Goal: Information Seeking & Learning: Understand process/instructions

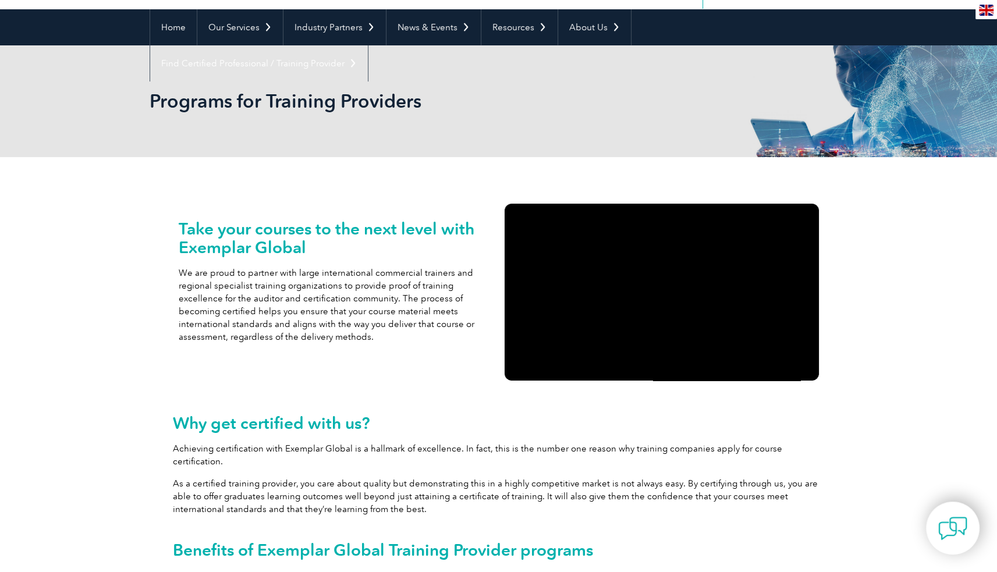
scroll to position [213, 0]
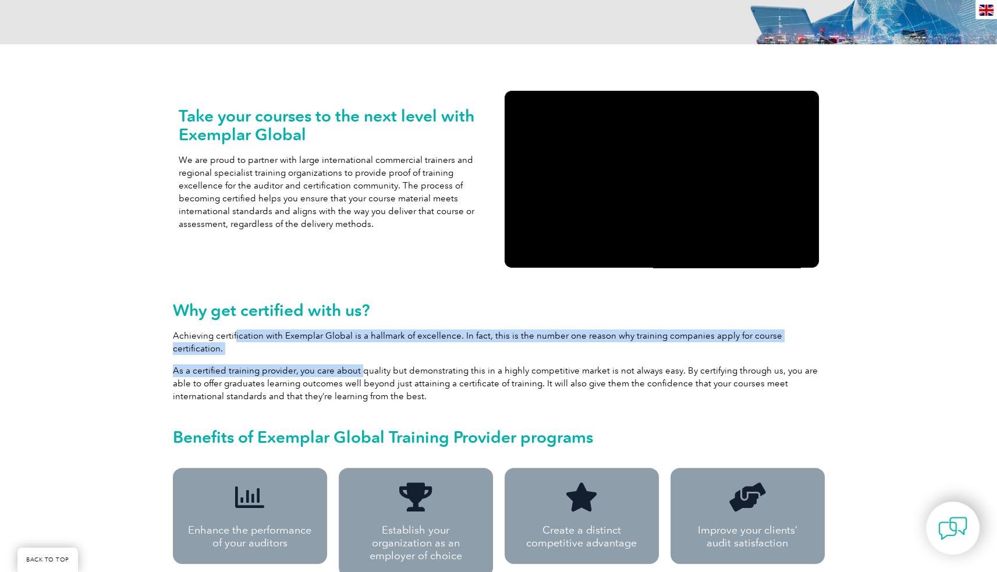
drag, startPoint x: 233, startPoint y: 323, endPoint x: 357, endPoint y: 343, distance: 126.1
click at [357, 343] on div "Why get certified with us? Achieving certification with Exemplar Global is a ha…" at bounding box center [499, 352] width 652 height 102
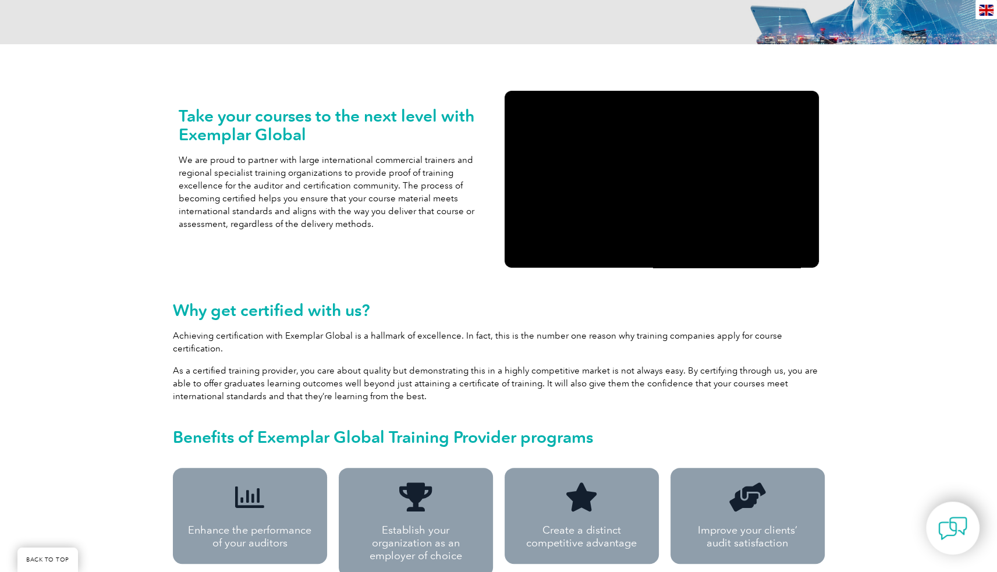
click at [378, 369] on p "As a certified training provider, you care about quality but demonstrating this…" at bounding box center [499, 383] width 652 height 38
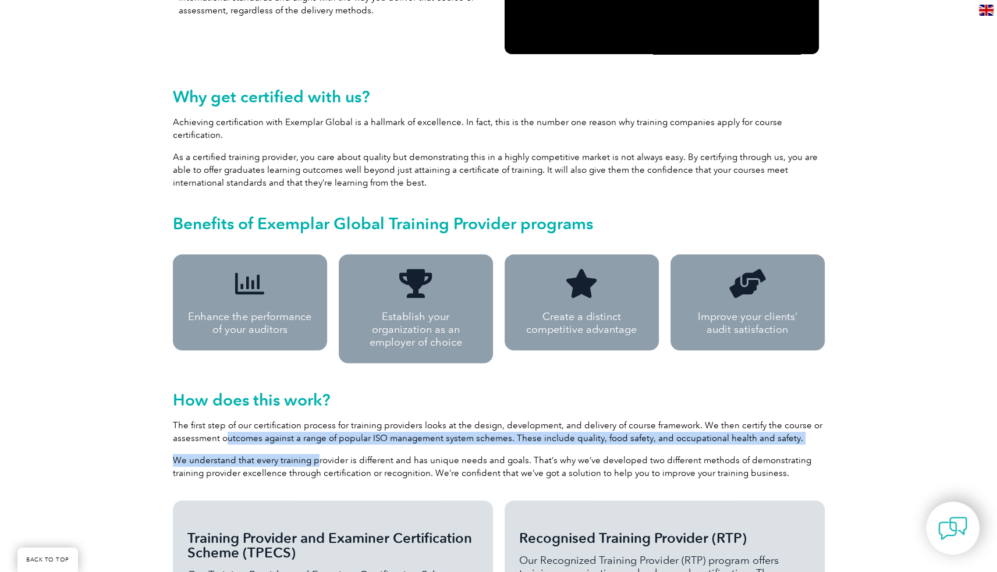
drag, startPoint x: 224, startPoint y: 407, endPoint x: 315, endPoint y: 427, distance: 93.0
click at [315, 427] on div "How does this work? The first step of our certification process for training pr…" at bounding box center [499, 434] width 652 height 89
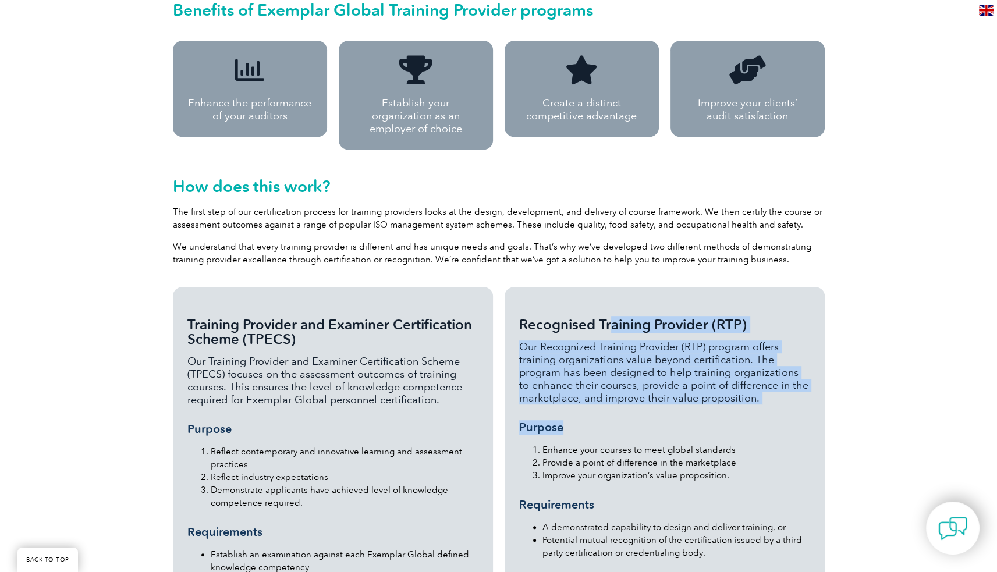
drag, startPoint x: 555, startPoint y: 297, endPoint x: 705, endPoint y: 381, distance: 171.9
click at [705, 381] on div "Recognised Training Provider (RTP) Our Recognized Training Provider (RTP) progr…" at bounding box center [664, 525] width 291 height 417
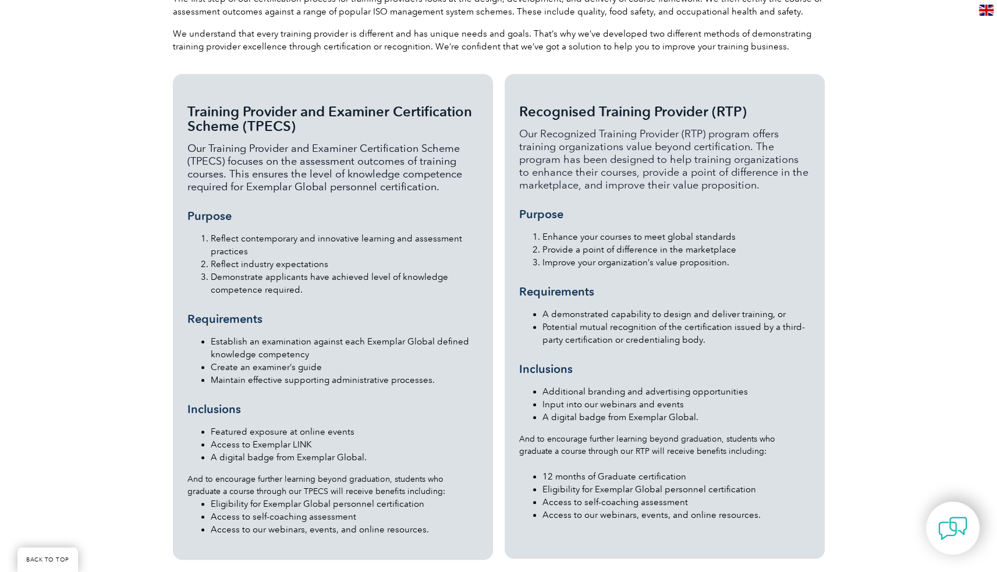
drag, startPoint x: 642, startPoint y: 320, endPoint x: 634, endPoint y: 309, distance: 14.1
click at [642, 322] on div "Recognised Training Provider (RTP) Our Recognized Training Provider (RTP) progr…" at bounding box center [664, 312] width 291 height 417
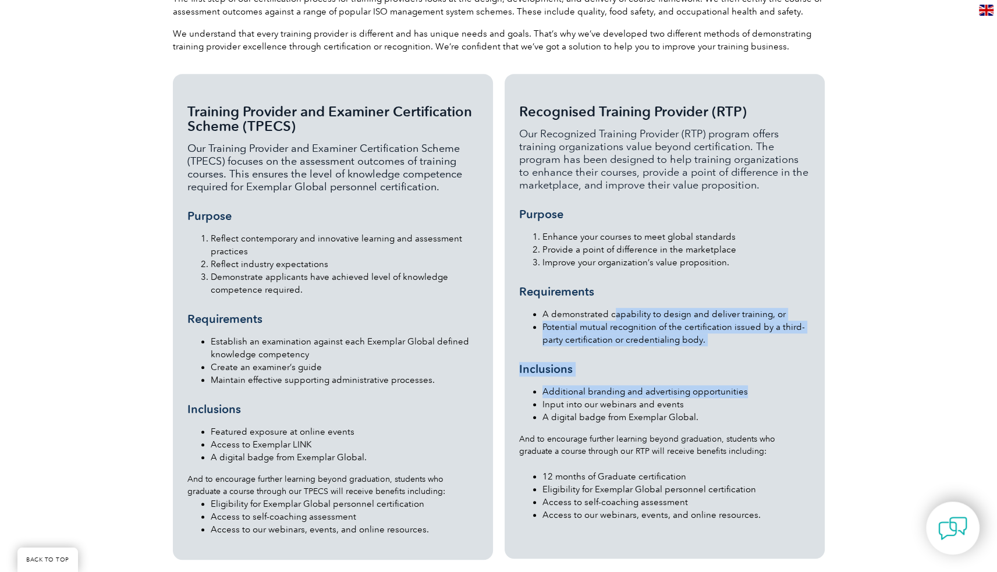
drag, startPoint x: 613, startPoint y: 281, endPoint x: 782, endPoint y: 352, distance: 184.1
click at [782, 352] on div "Recognised Training Provider (RTP) Our Recognized Training Provider (RTP) progr…" at bounding box center [664, 312] width 291 height 417
click at [735, 362] on h3 "Inclusions" at bounding box center [664, 369] width 291 height 15
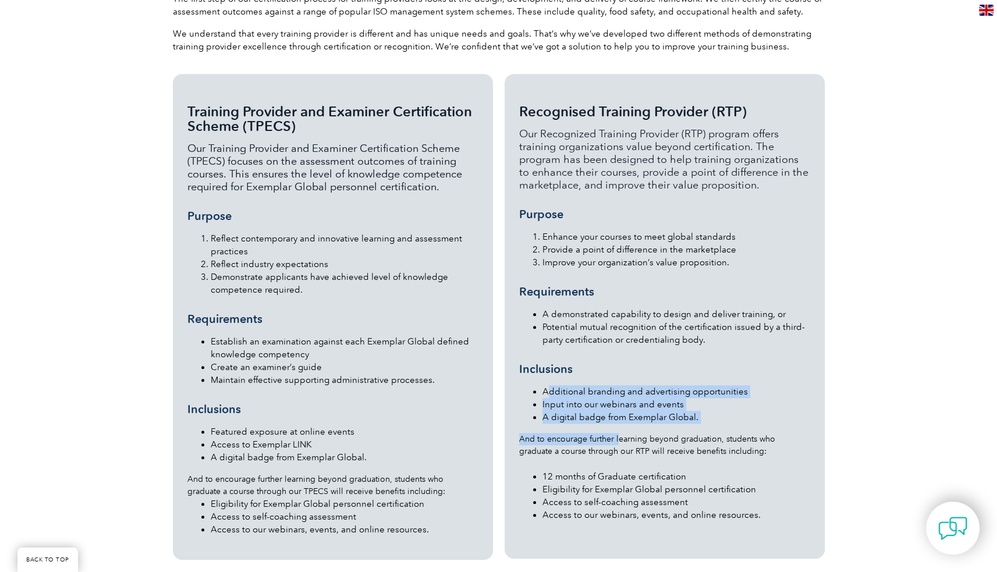
drag, startPoint x: 549, startPoint y: 369, endPoint x: 614, endPoint y: 408, distance: 76.2
click at [614, 408] on div "Recognised Training Provider (RTP) Our Recognized Training Provider (RTP) progr…" at bounding box center [664, 312] width 291 height 417
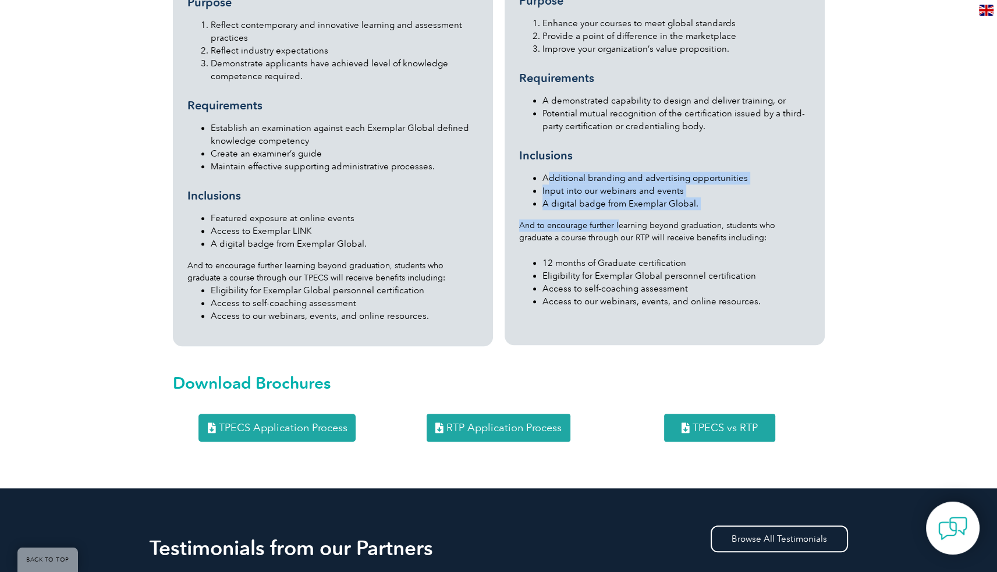
click at [700, 422] on span "TPECS vs RTP" at bounding box center [724, 427] width 65 height 10
click at [475, 422] on span "RTP Application Process" at bounding box center [503, 427] width 115 height 10
click at [496, 422] on span "RTP Application Process" at bounding box center [503, 427] width 115 height 10
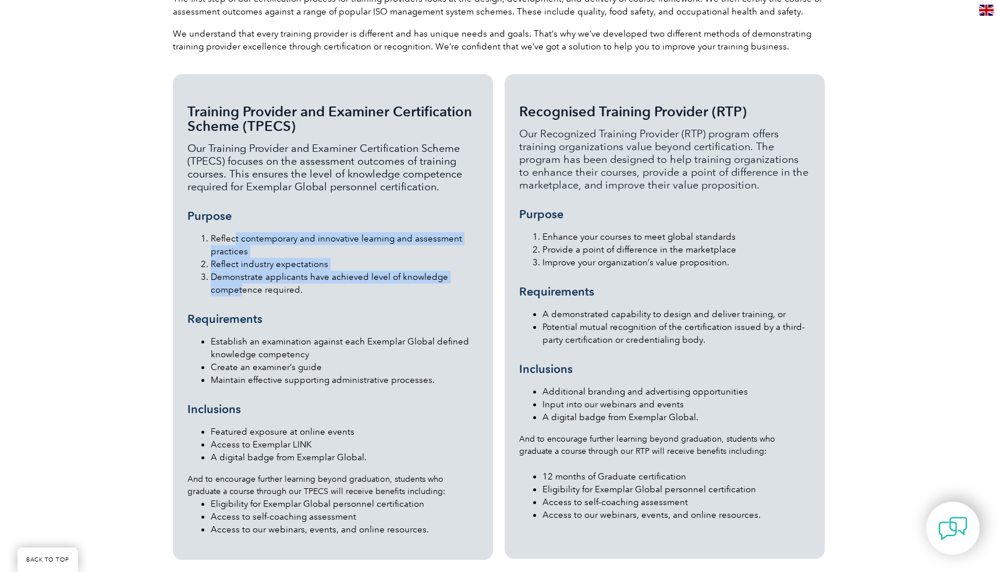
drag, startPoint x: 233, startPoint y: 213, endPoint x: 240, endPoint y: 268, distance: 55.1
click at [240, 268] on ol "Reflect contemporary and innovative learning and assessment practices Reflect i…" at bounding box center [332, 264] width 291 height 64
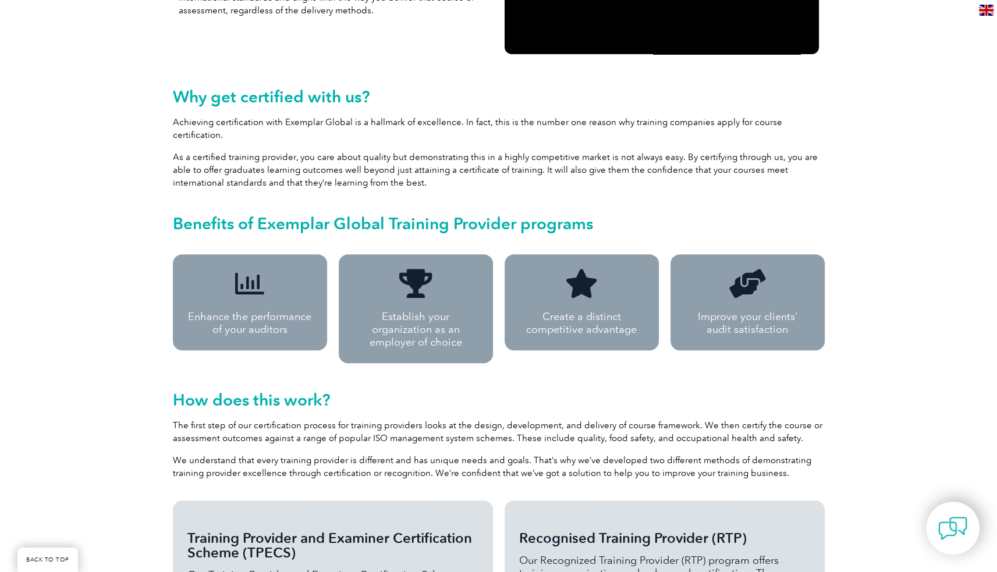
scroll to position [213, 0]
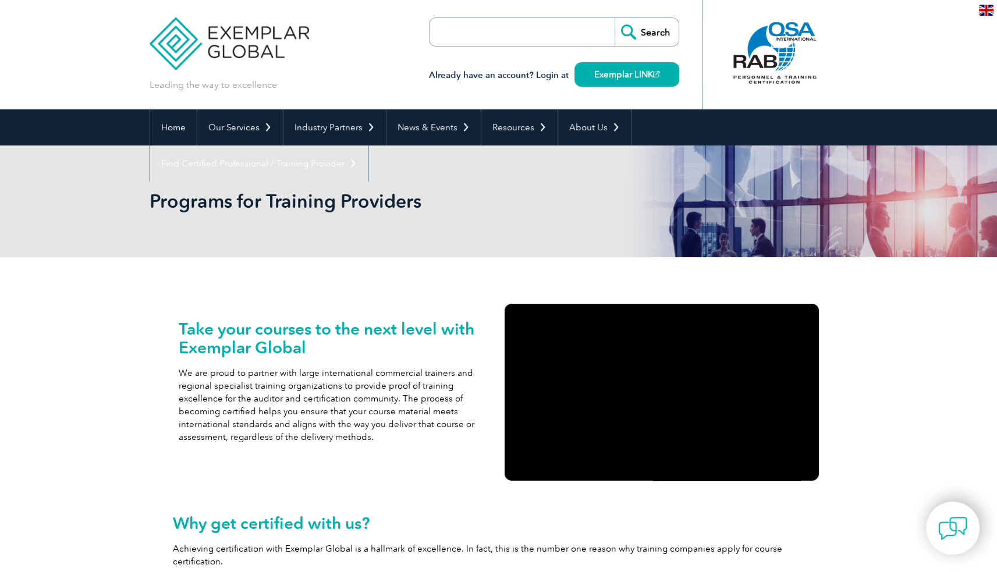
scroll to position [213, 0]
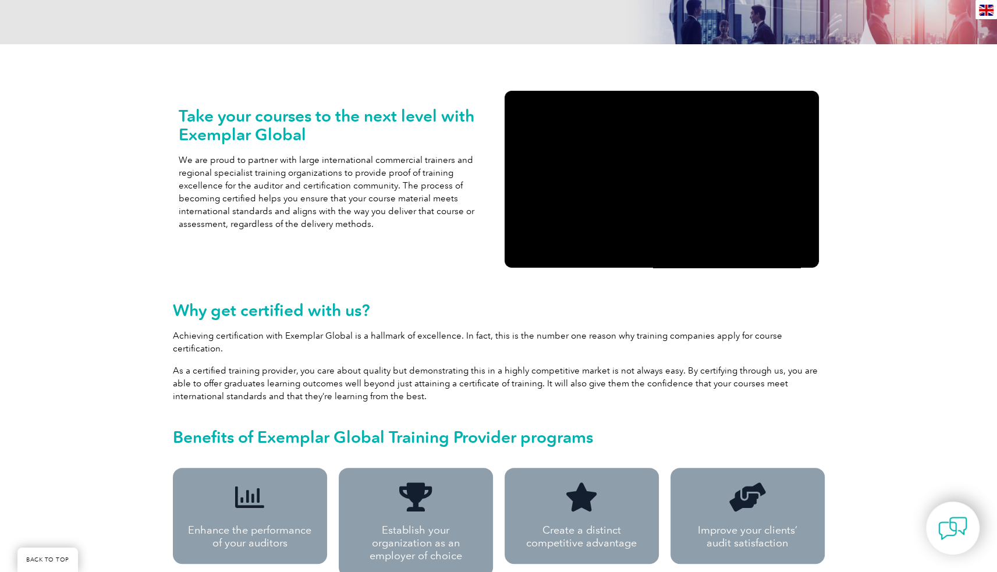
drag, startPoint x: 693, startPoint y: 288, endPoint x: 718, endPoint y: 275, distance: 28.4
click at [695, 288] on div "Why get certified with us? Achieving certification with Exemplar Global is a ha…" at bounding box center [499, 370] width 652 height 171
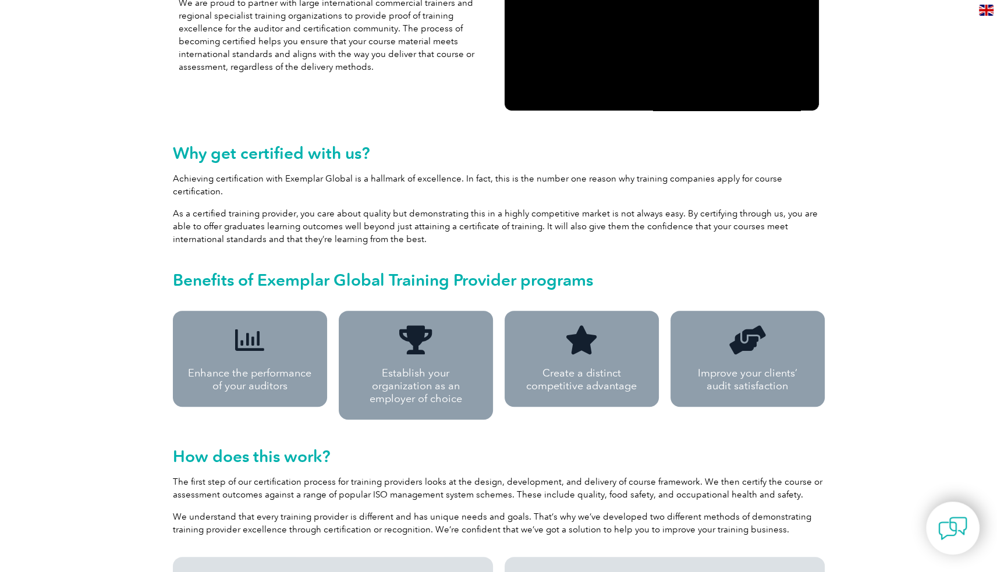
scroll to position [426, 0]
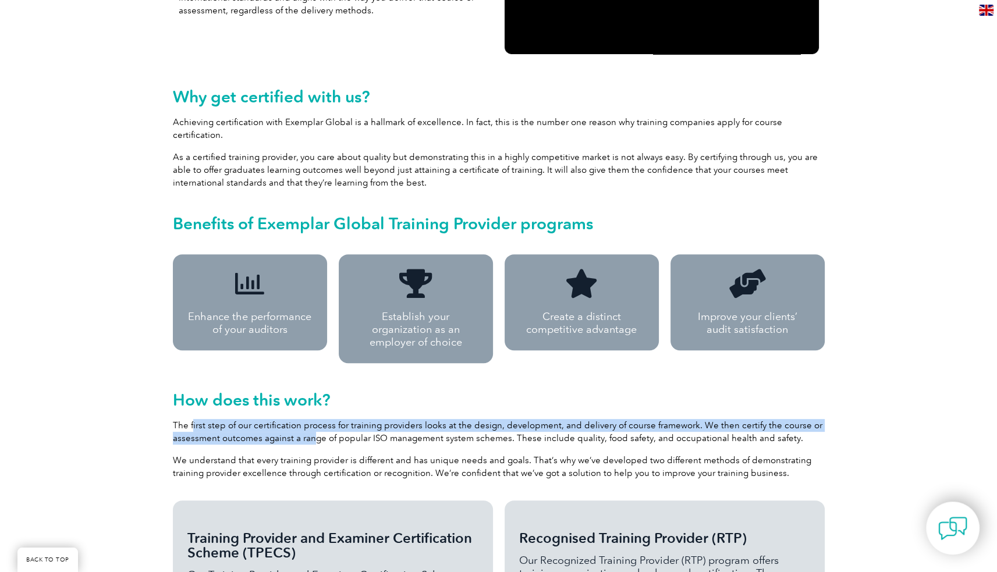
drag, startPoint x: 252, startPoint y: 404, endPoint x: 312, endPoint y: 410, distance: 60.2
click at [312, 419] on p "The first step of our certification process for training providers looks at the…" at bounding box center [499, 432] width 652 height 26
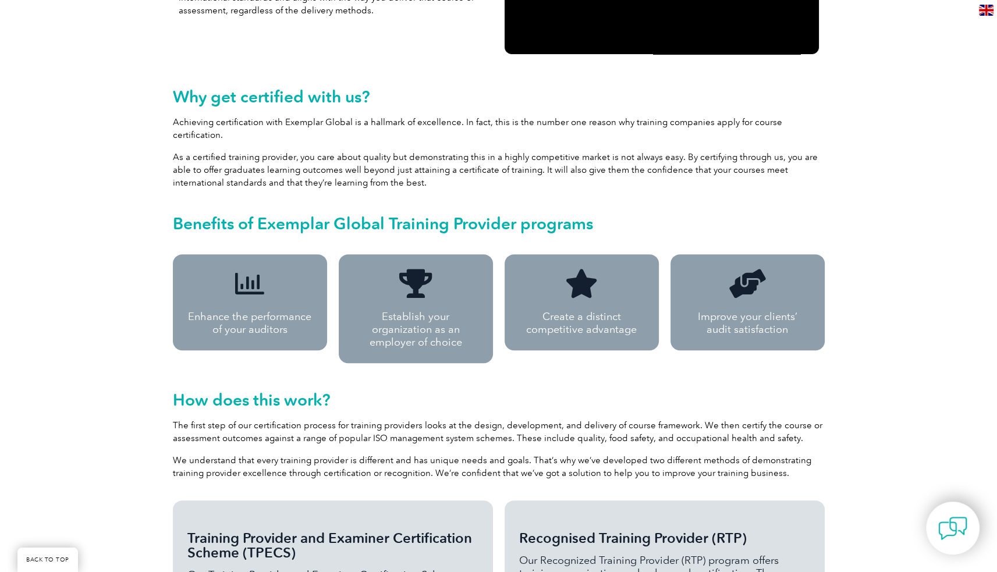
click at [326, 419] on p "The first step of our certification process for training providers looks at the…" at bounding box center [499, 432] width 652 height 26
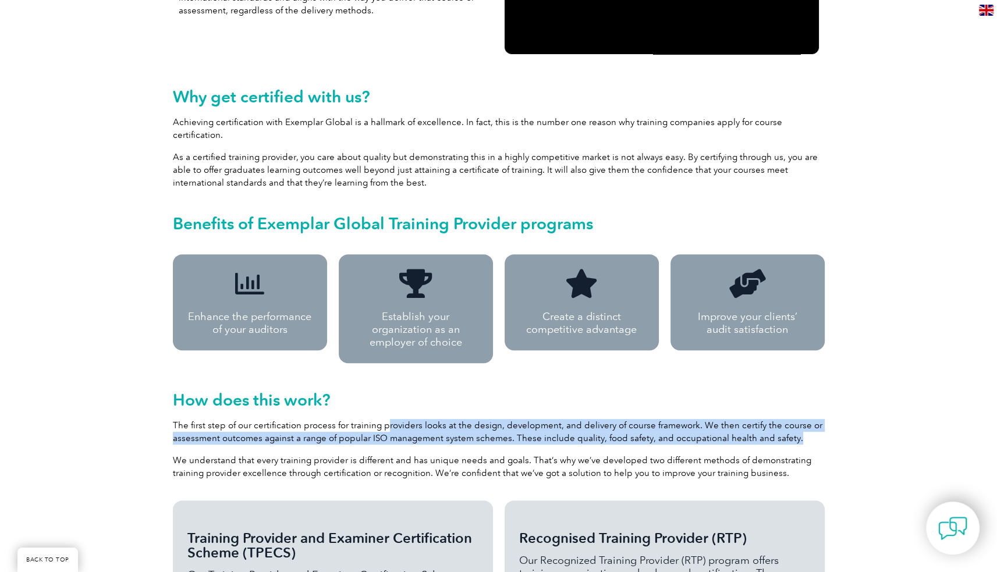
drag, startPoint x: 430, startPoint y: 401, endPoint x: 796, endPoint y: 415, distance: 365.6
click at [796, 419] on p "The first step of our certification process for training providers looks at the…" at bounding box center [499, 432] width 652 height 26
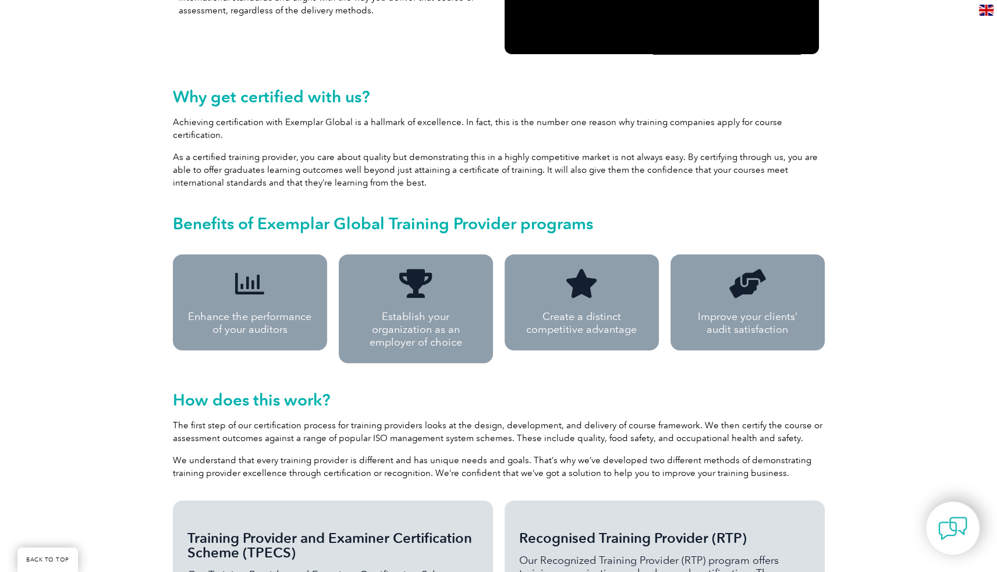
click at [485, 454] on p "We understand that every training provider is different and has unique needs an…" at bounding box center [499, 467] width 652 height 26
drag, startPoint x: 230, startPoint y: 410, endPoint x: 378, endPoint y: 414, distance: 147.2
click at [378, 419] on p "The first step of our certification process for training providers looks at the…" at bounding box center [499, 432] width 652 height 26
click at [395, 454] on p "We understand that every training provider is different and has unique needs an…" at bounding box center [499, 467] width 652 height 26
drag, startPoint x: 405, startPoint y: 415, endPoint x: 596, endPoint y: 411, distance: 190.8
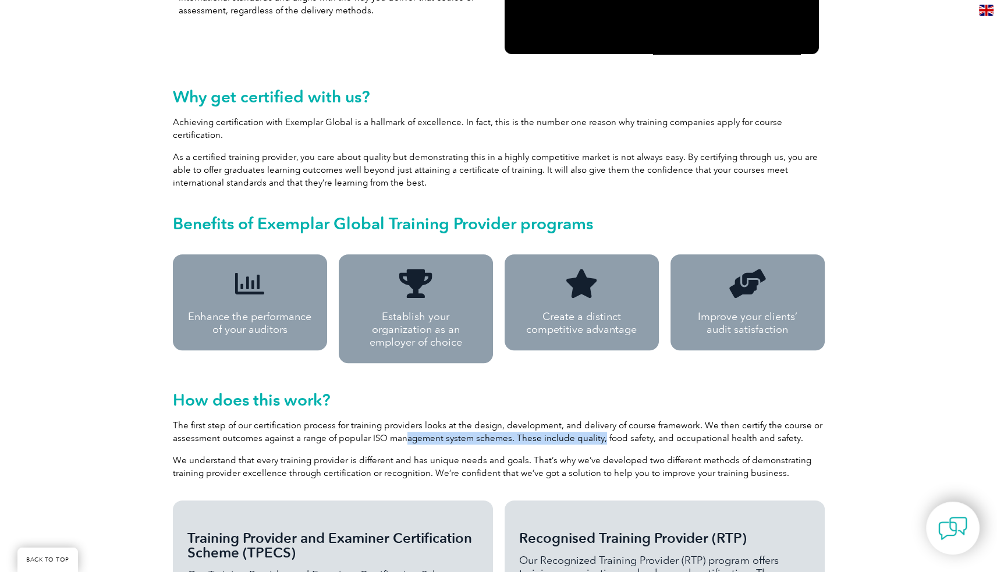
click at [596, 419] on p "The first step of our certification process for training providers looks at the…" at bounding box center [499, 432] width 652 height 26
drag, startPoint x: 599, startPoint y: 435, endPoint x: 605, endPoint y: 425, distance: 11.0
click at [598, 454] on p "We understand that every training provider is different and has unique needs an…" at bounding box center [499, 467] width 652 height 26
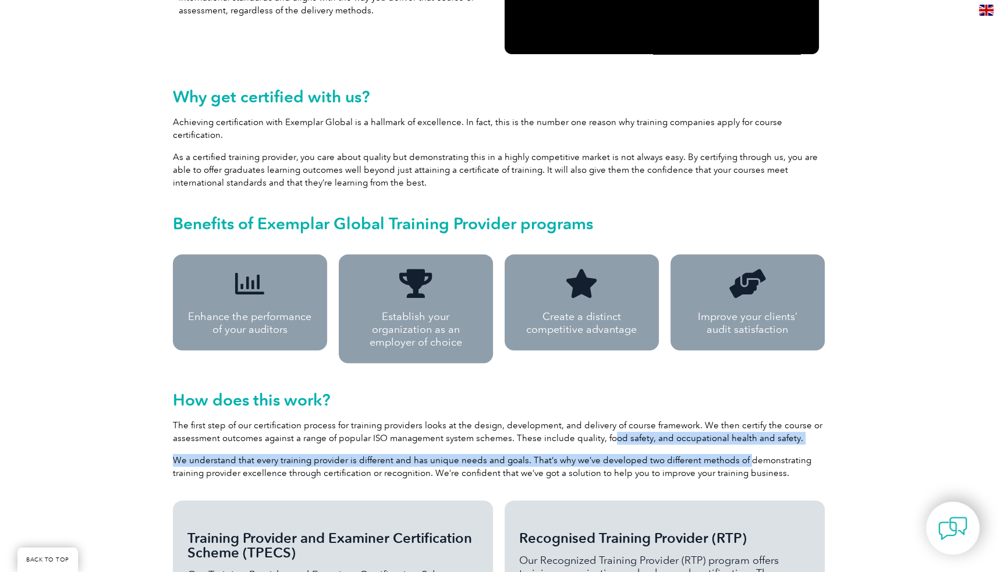
drag, startPoint x: 607, startPoint y: 407, endPoint x: 736, endPoint y: 434, distance: 132.0
click at [736, 434] on div "How does this work? The first step of our certification process for training pr…" at bounding box center [499, 434] width 652 height 89
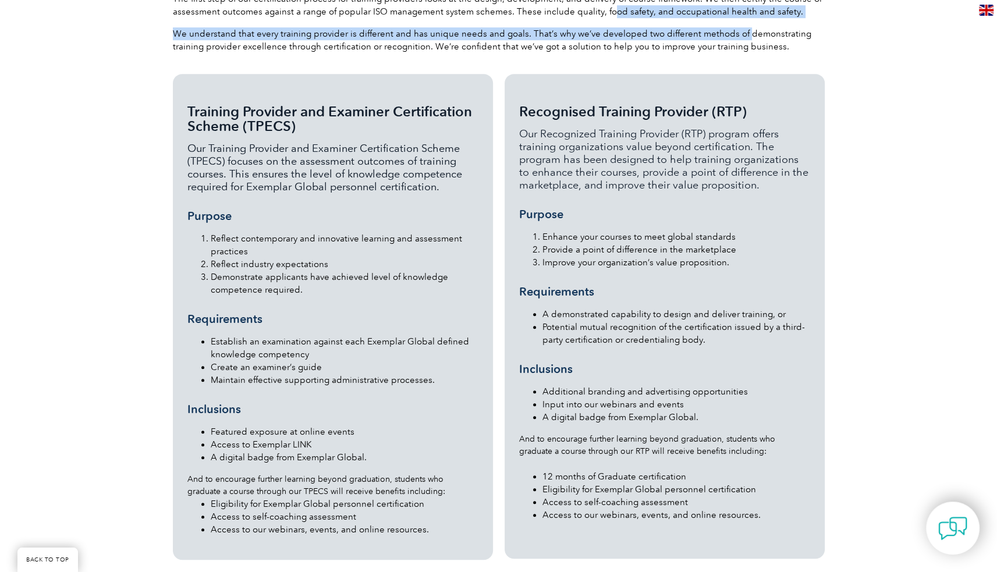
scroll to position [1066, 0]
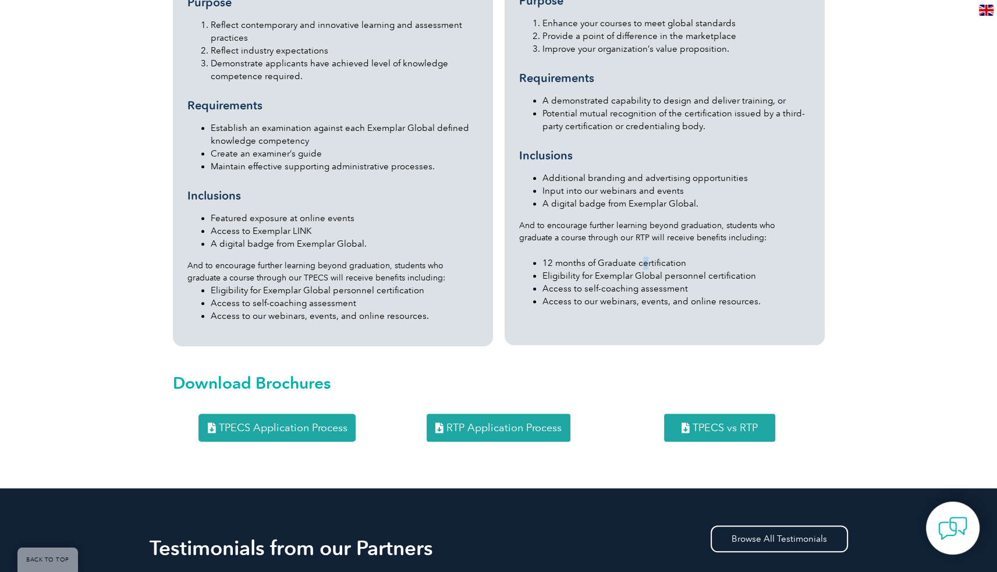
drag, startPoint x: 643, startPoint y: 234, endPoint x: 621, endPoint y: 234, distance: 22.1
click at [623, 257] on li "12 months of Graduate certification" at bounding box center [676, 263] width 268 height 13
drag, startPoint x: 593, startPoint y: 234, endPoint x: 538, endPoint y: 234, distance: 55.3
click at [538, 244] on ul "12 months of Graduate certification Eligibility for Exemplar Global personnel c…" at bounding box center [664, 276] width 291 height 64
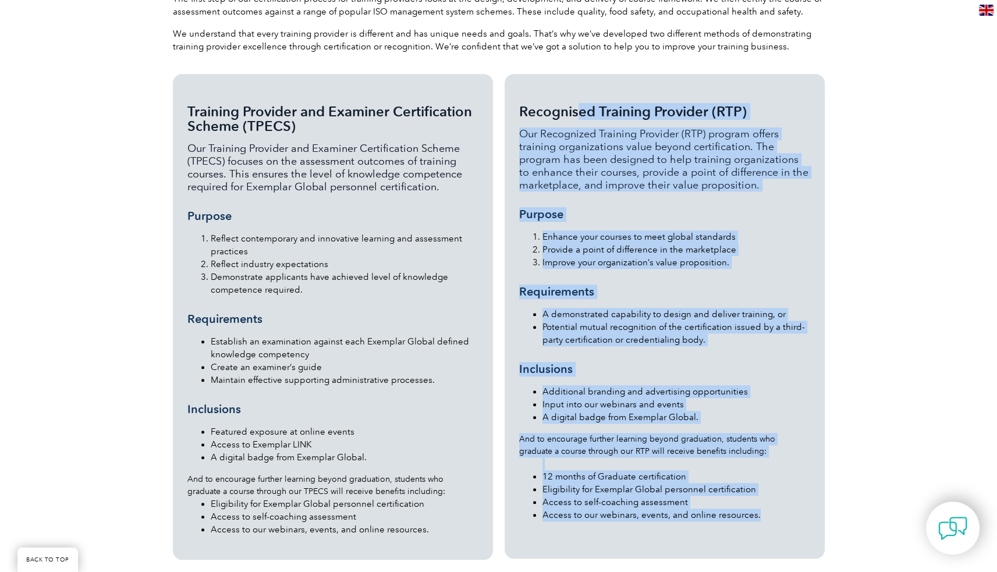
drag, startPoint x: 521, startPoint y: 86, endPoint x: 776, endPoint y: 507, distance: 492.3
click at [776, 507] on div "Recognised Training Provider (RTP) Our Recognized Training Provider (RTP) progr…" at bounding box center [664, 316] width 320 height 485
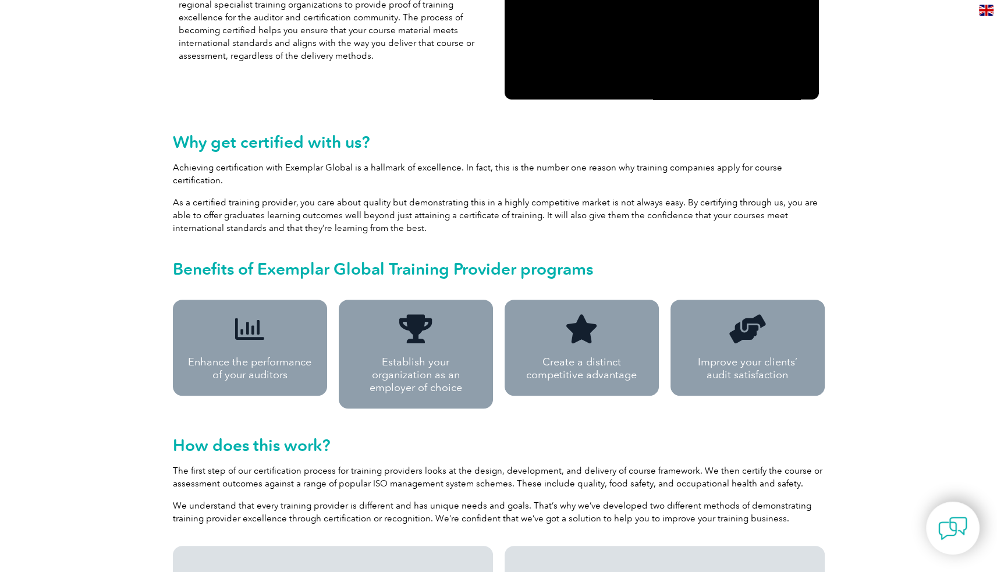
scroll to position [74, 0]
